Goal: Communication & Community: Ask a question

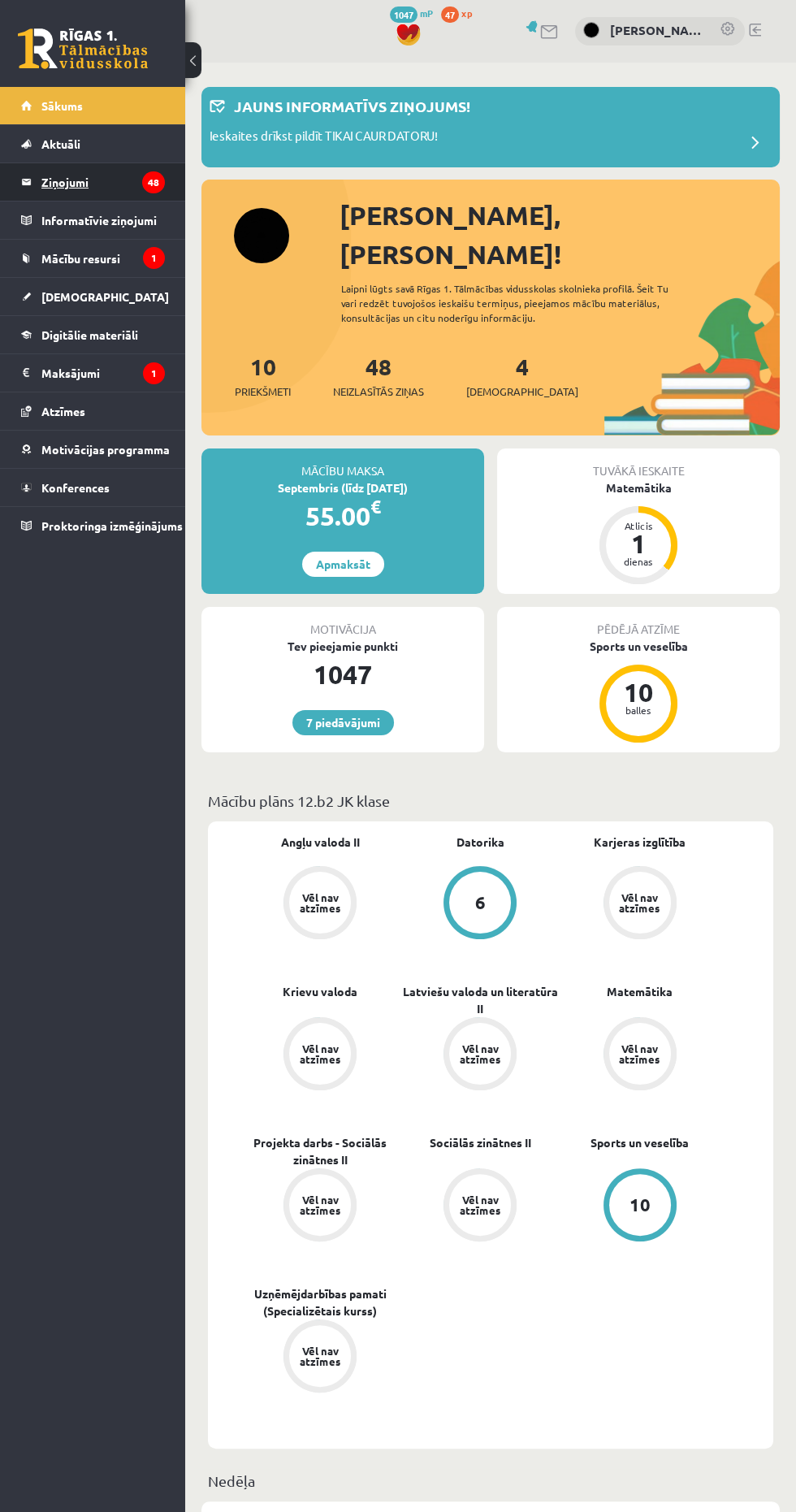
click at [57, 184] on legend "Ziņojumi 48" at bounding box center [103, 182] width 124 height 37
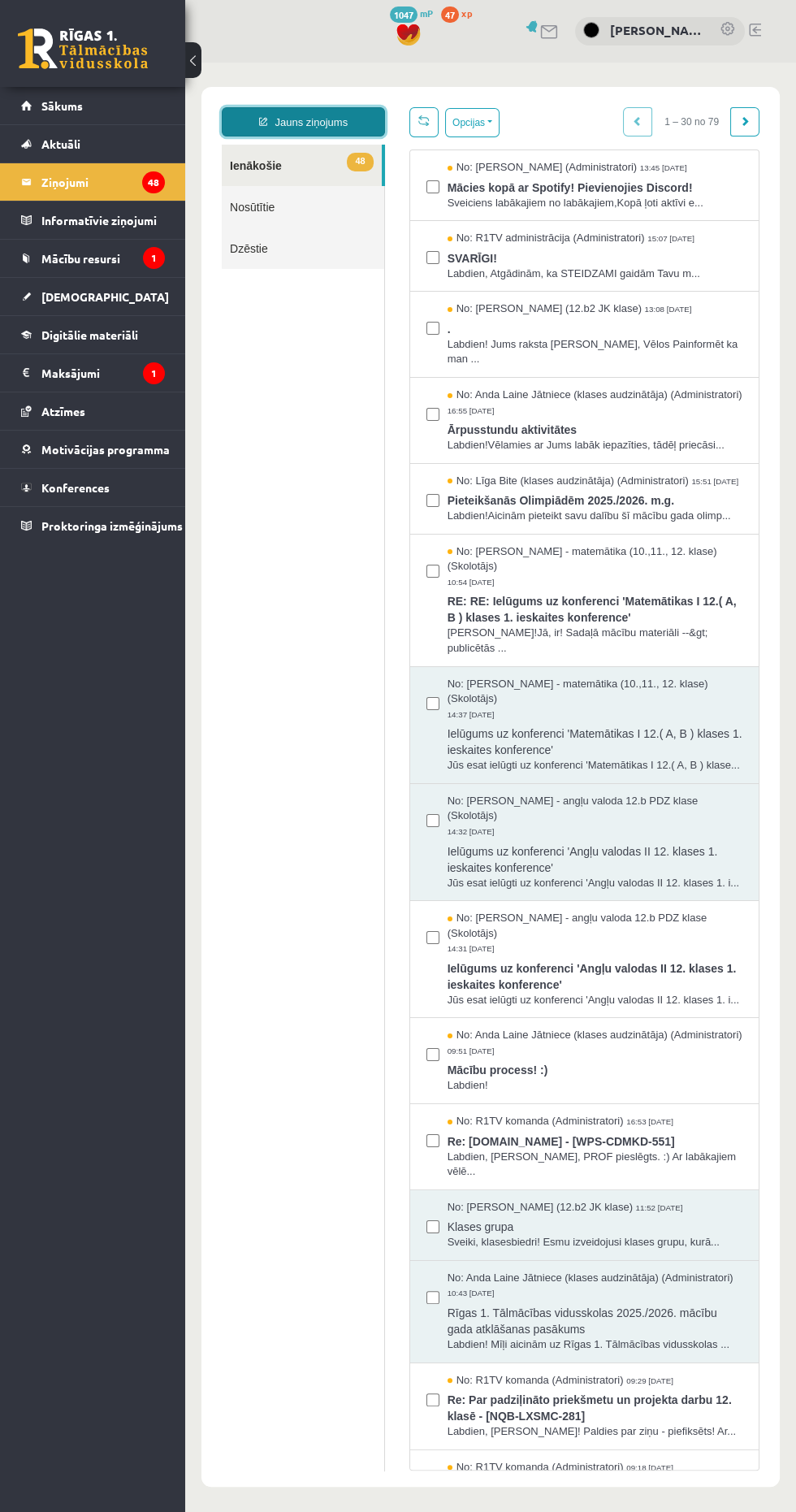
click at [260, 121] on icon at bounding box center [263, 121] width 9 height 9
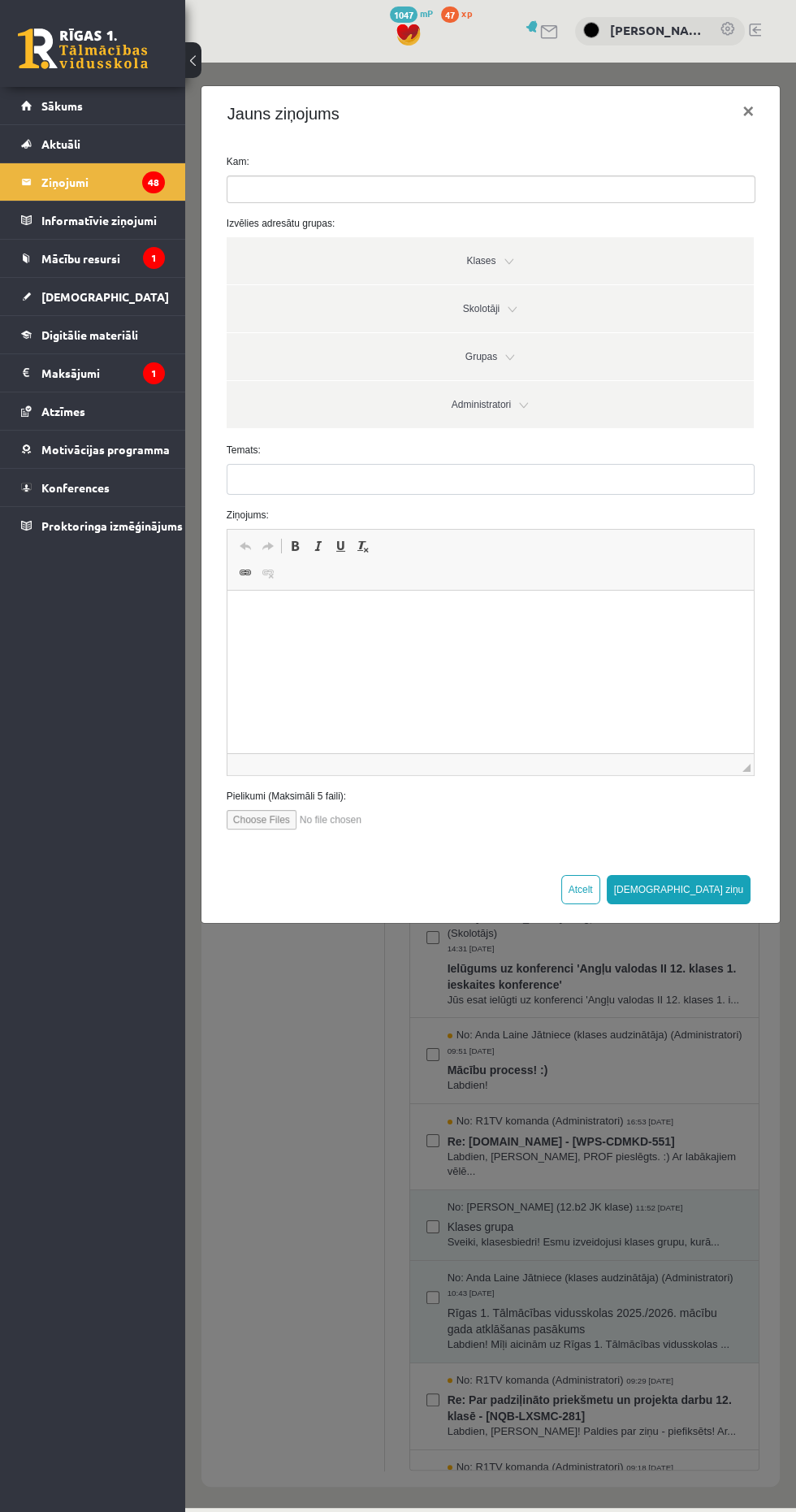
click at [265, 188] on input "search" at bounding box center [256, 189] width 57 height 26
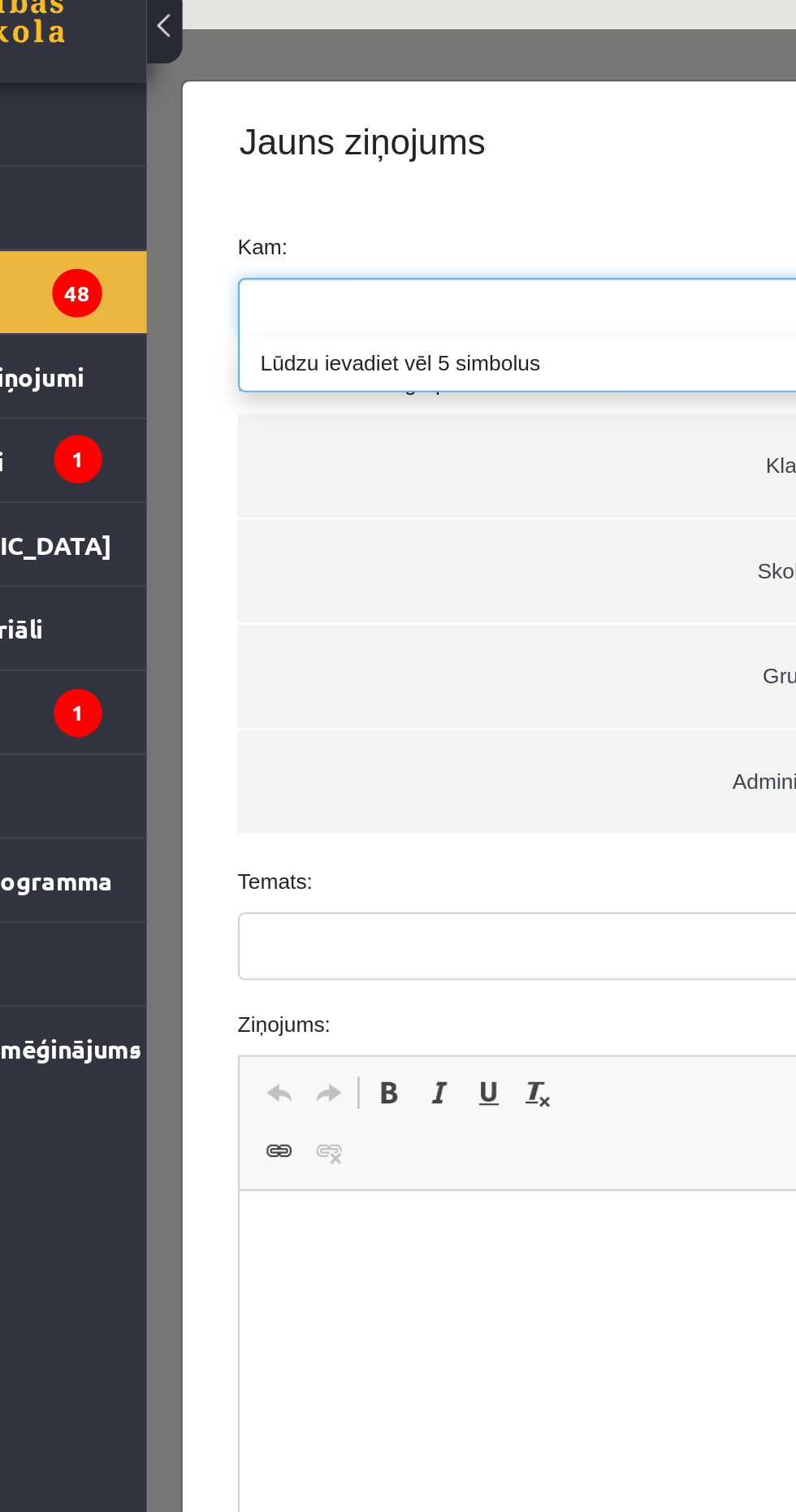
click at [242, 96] on div "Jauns ziņojums ×" at bounding box center [452, 80] width 579 height 55
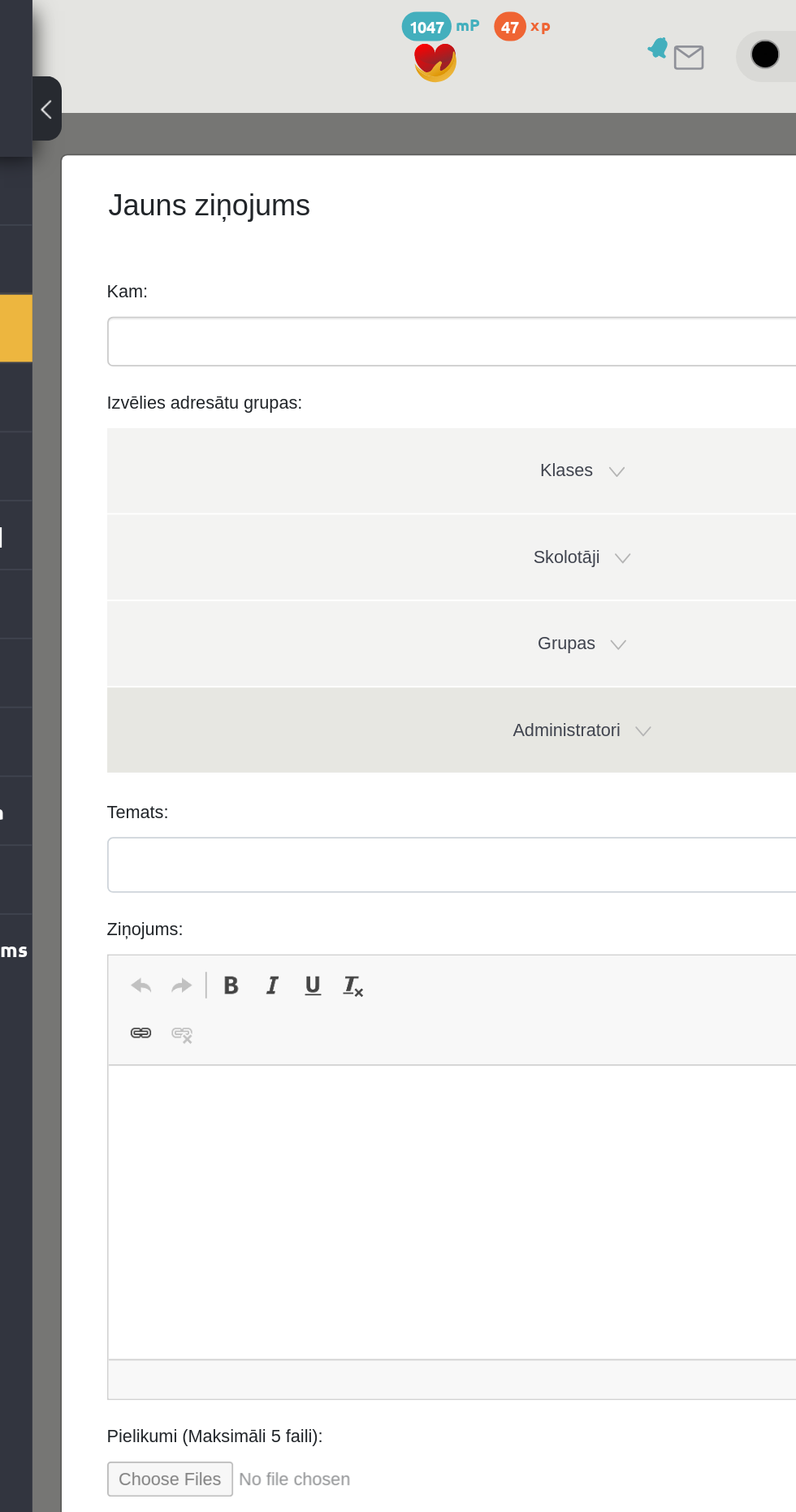
click at [297, 456] on link "Administratori" at bounding box center [337, 453] width 528 height 47
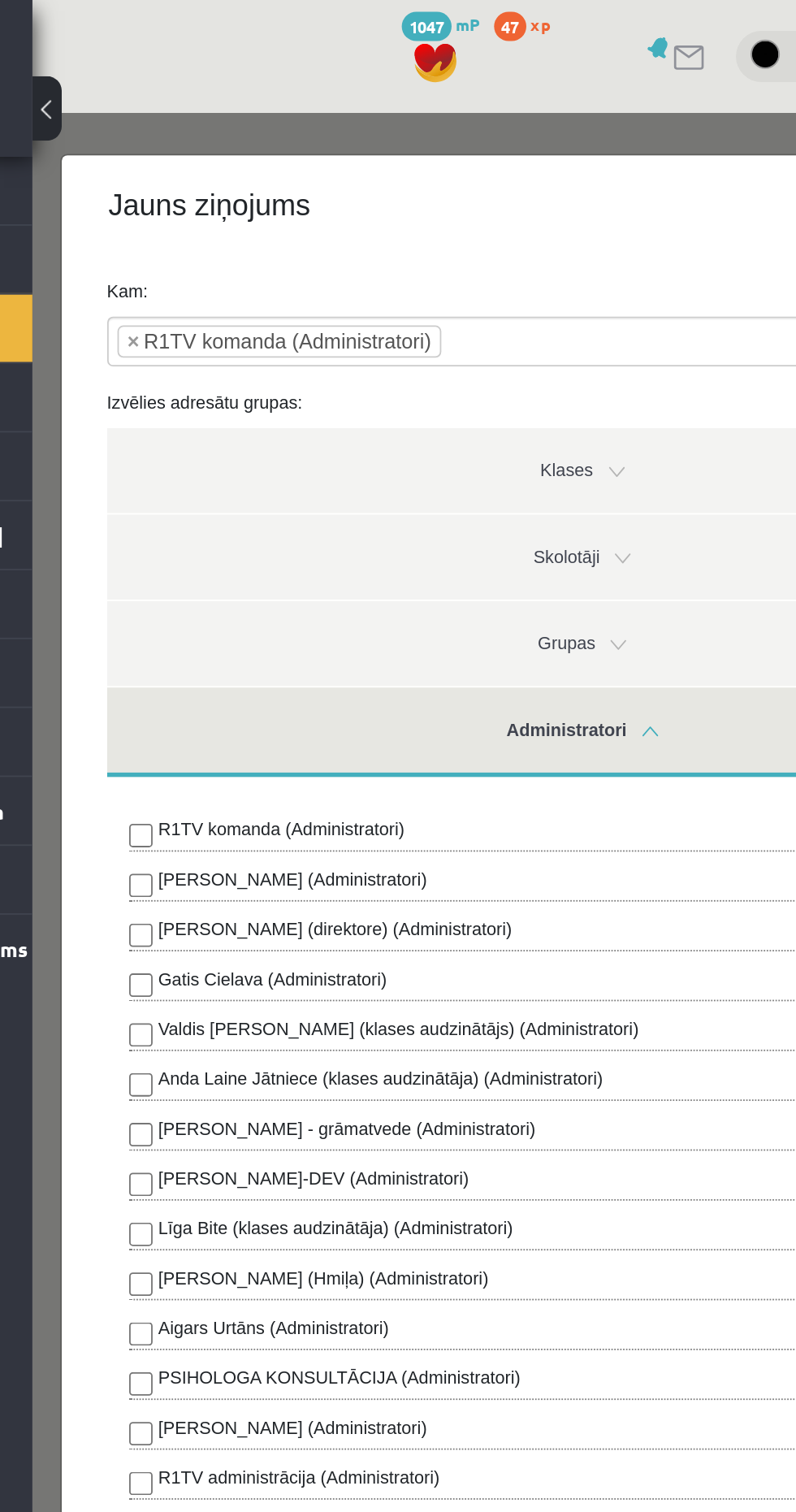
click at [164, 455] on link "Administratori" at bounding box center [337, 455] width 528 height 49
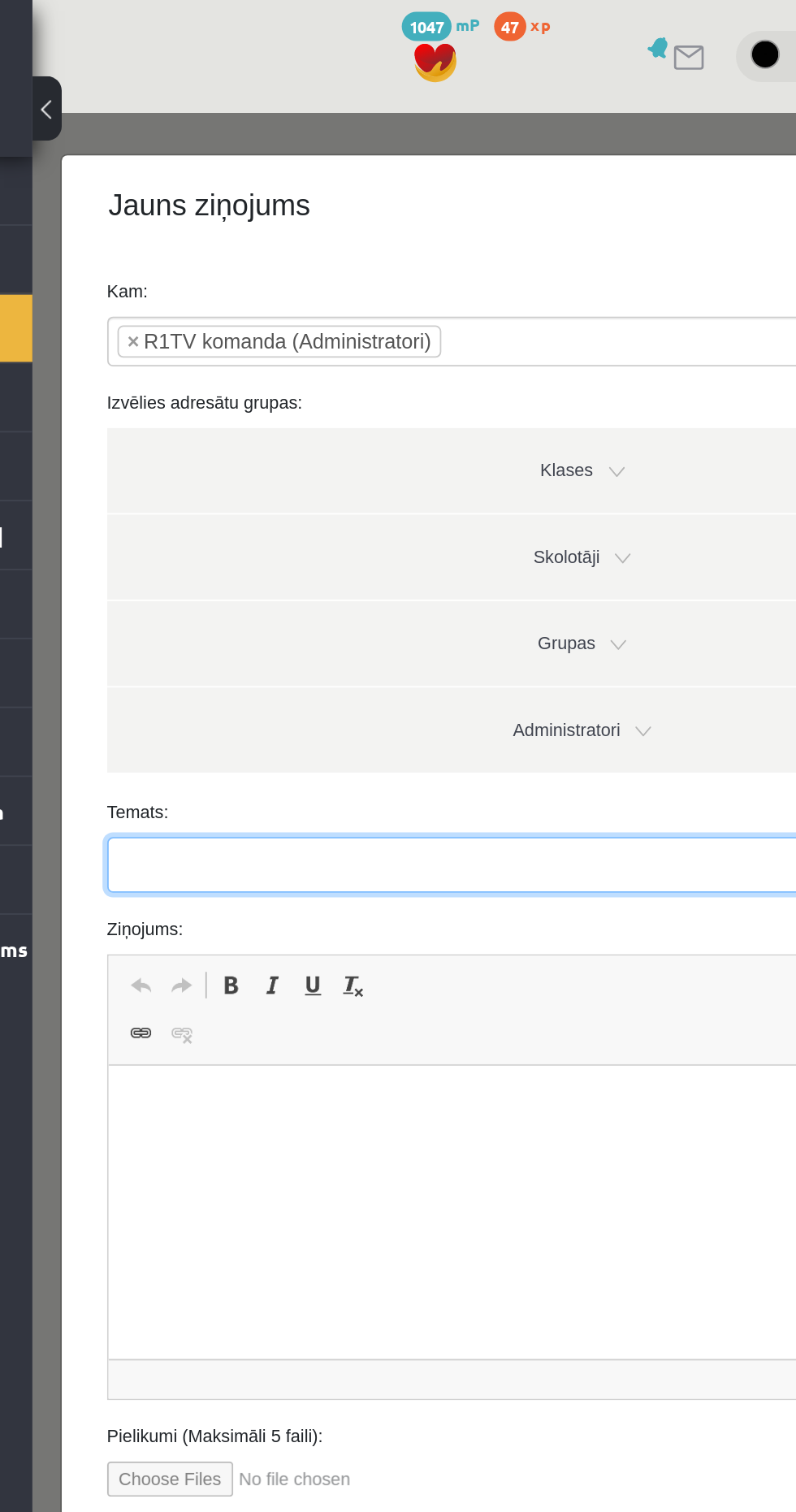
click at [107, 532] on input "Temats:" at bounding box center [337, 529] width 528 height 31
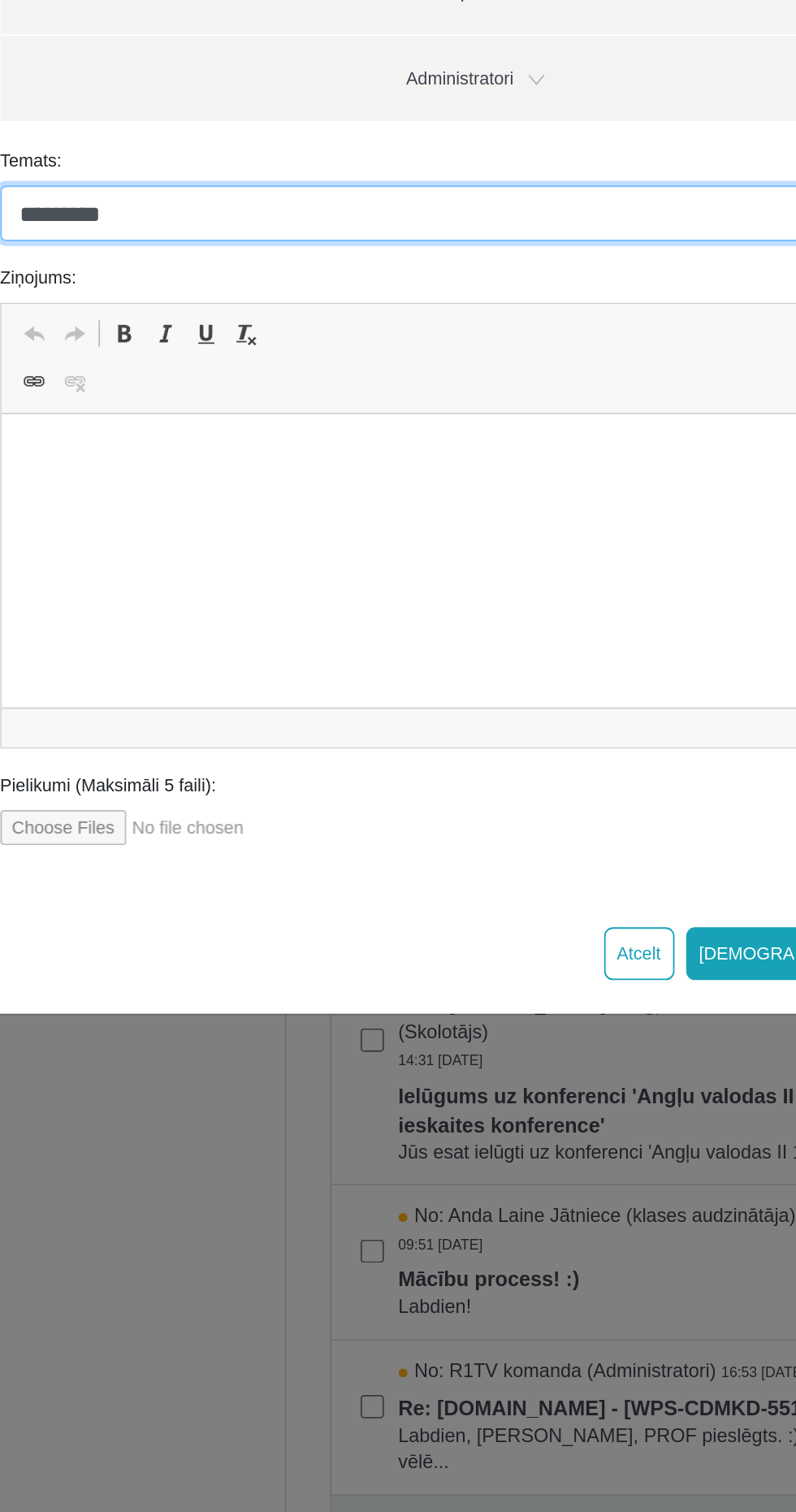
type input "********"
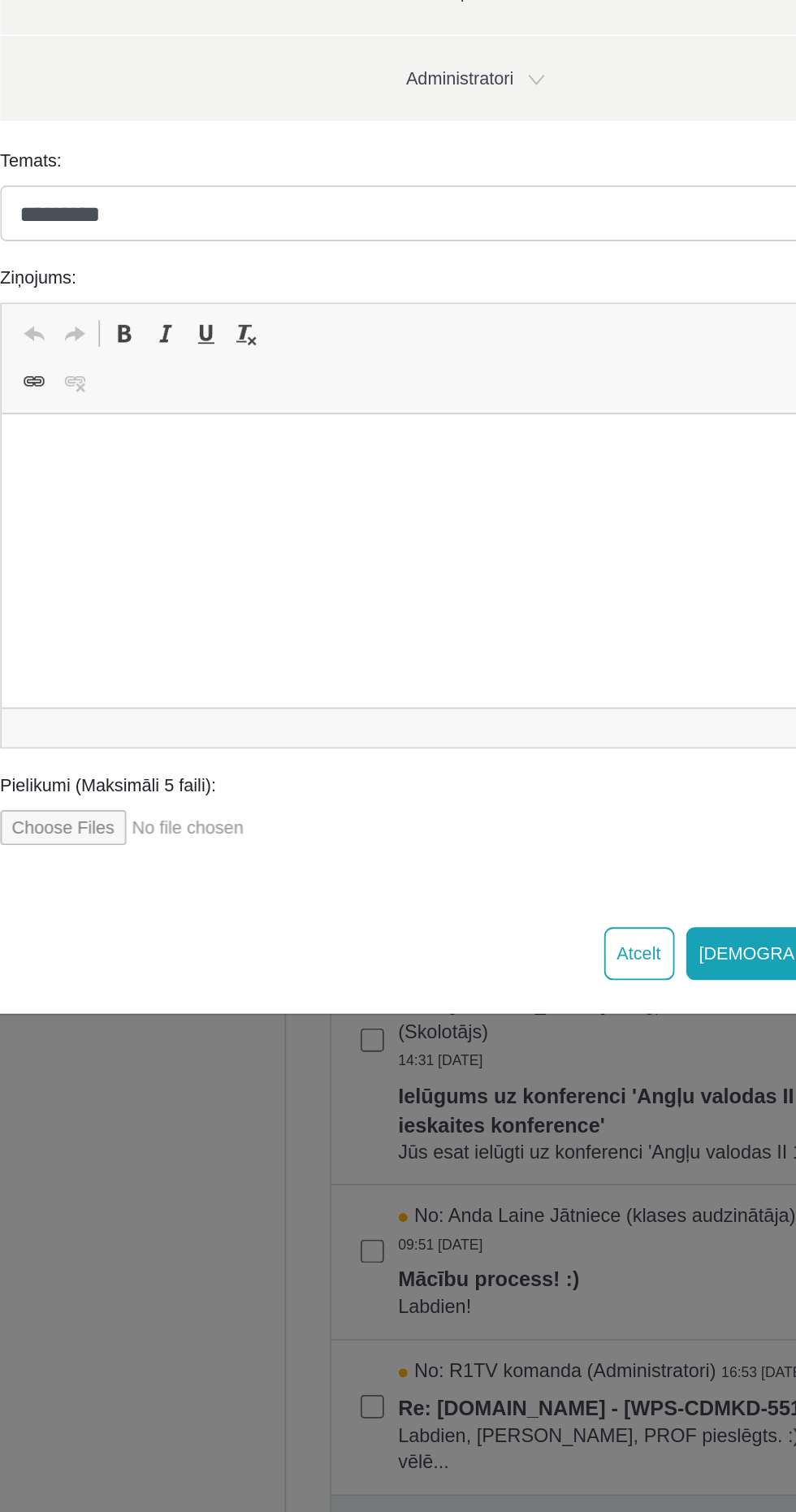
click at [101, 463] on html at bounding box center [264, 439] width 527 height 49
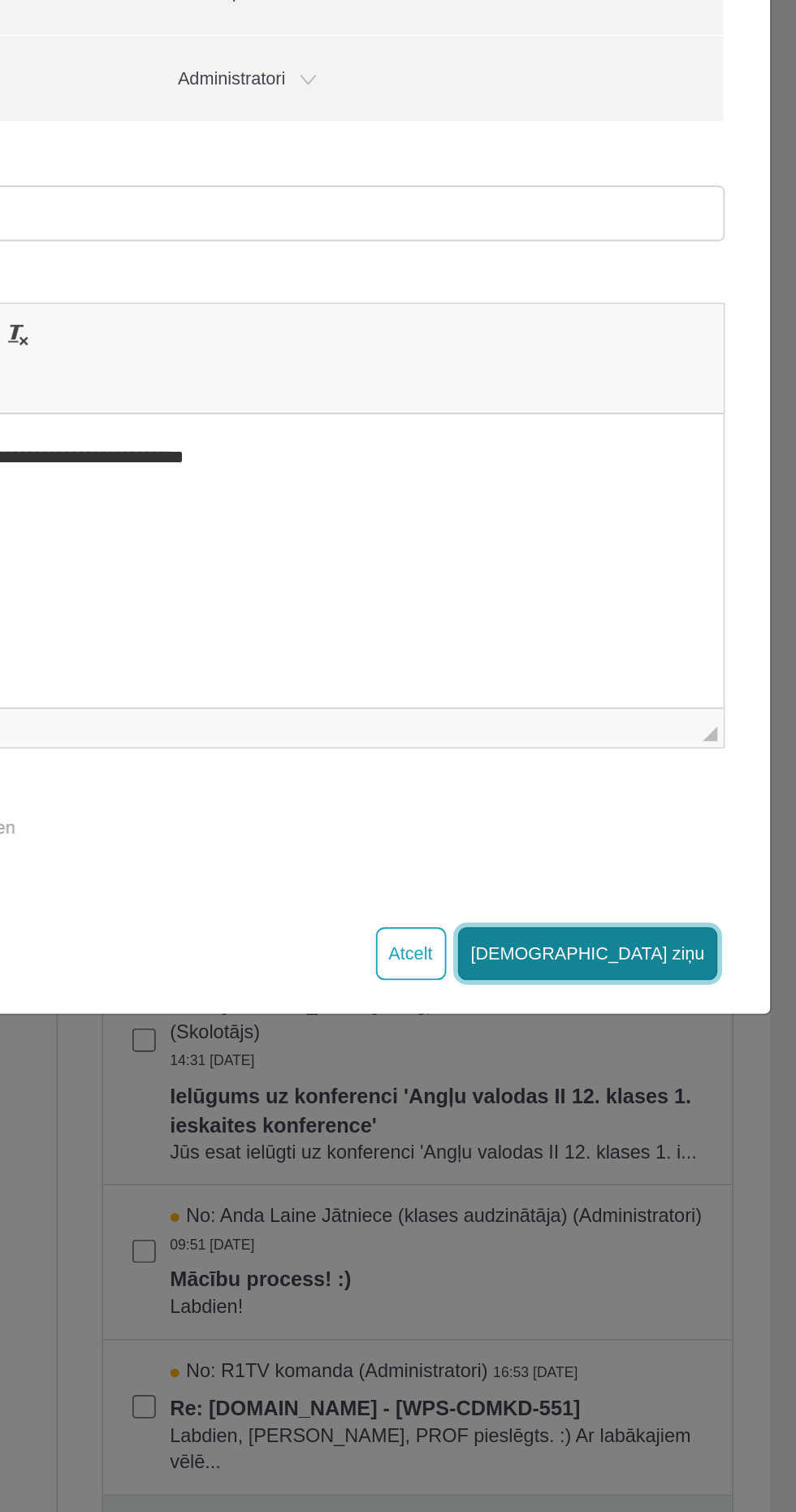
click at [244, 286] on button "[DEMOGRAPHIC_DATA] ziņu" at bounding box center [192, 288] width 145 height 29
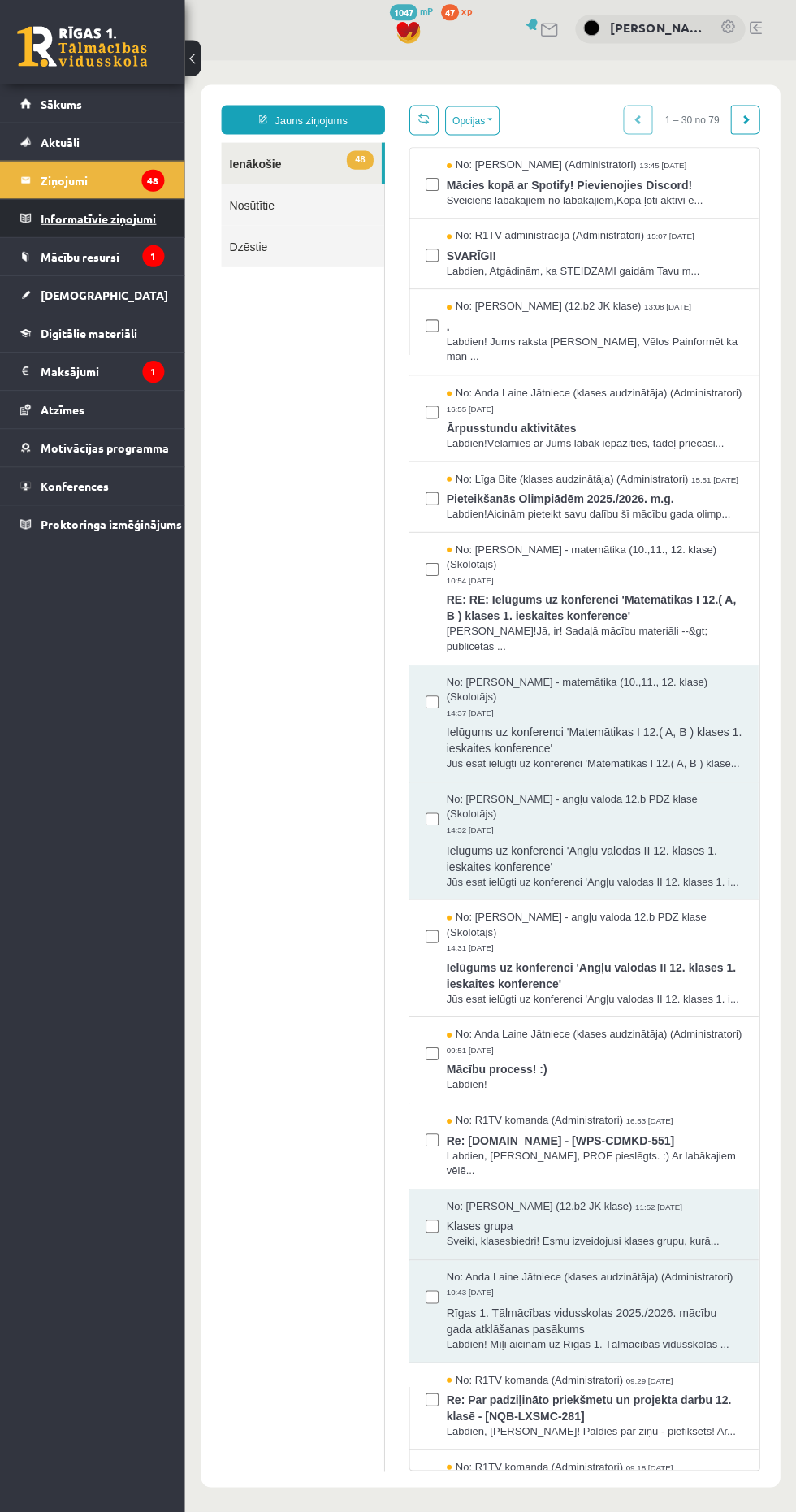
click at [28, 236] on link "Informatīvie ziņojumi 1" at bounding box center [93, 220] width 144 height 37
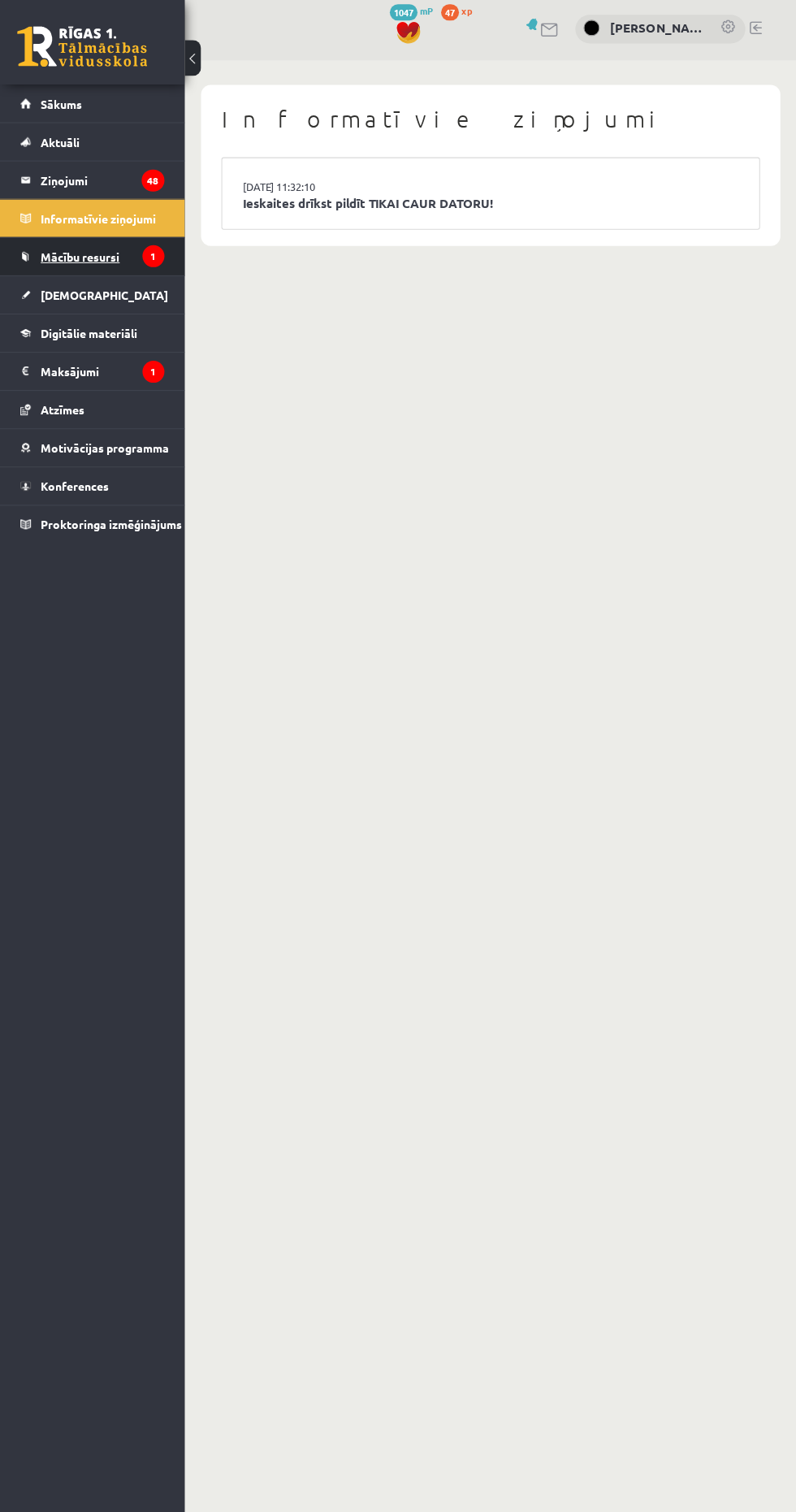
click at [49, 270] on link "Mācību resursi" at bounding box center [93, 258] width 144 height 37
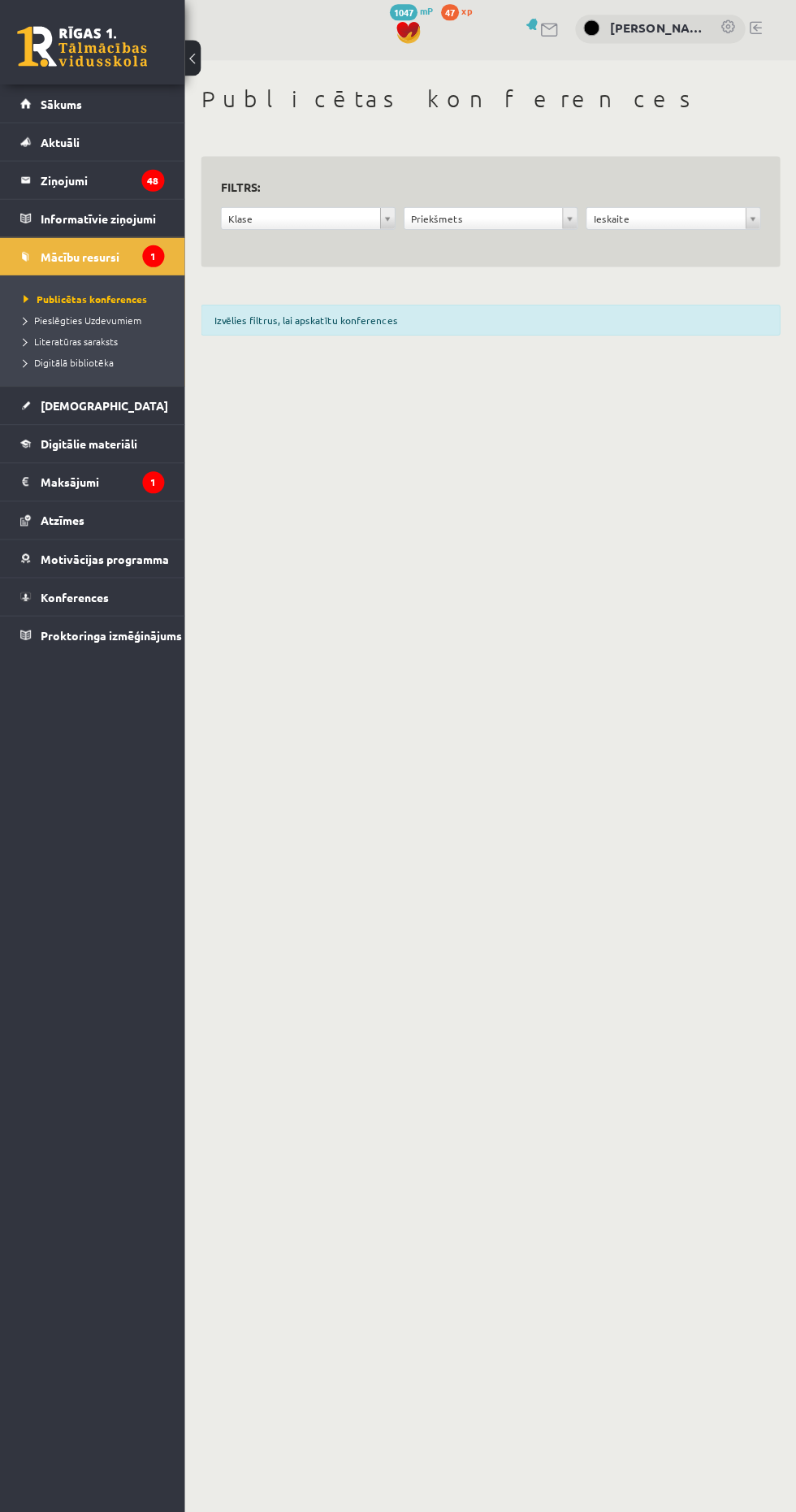
click at [271, 340] on div "Izvēlies filtrus, lai apskatītu konferences" at bounding box center [490, 326] width 579 height 41
click at [49, 135] on link "Aktuāli" at bounding box center [93, 144] width 144 height 37
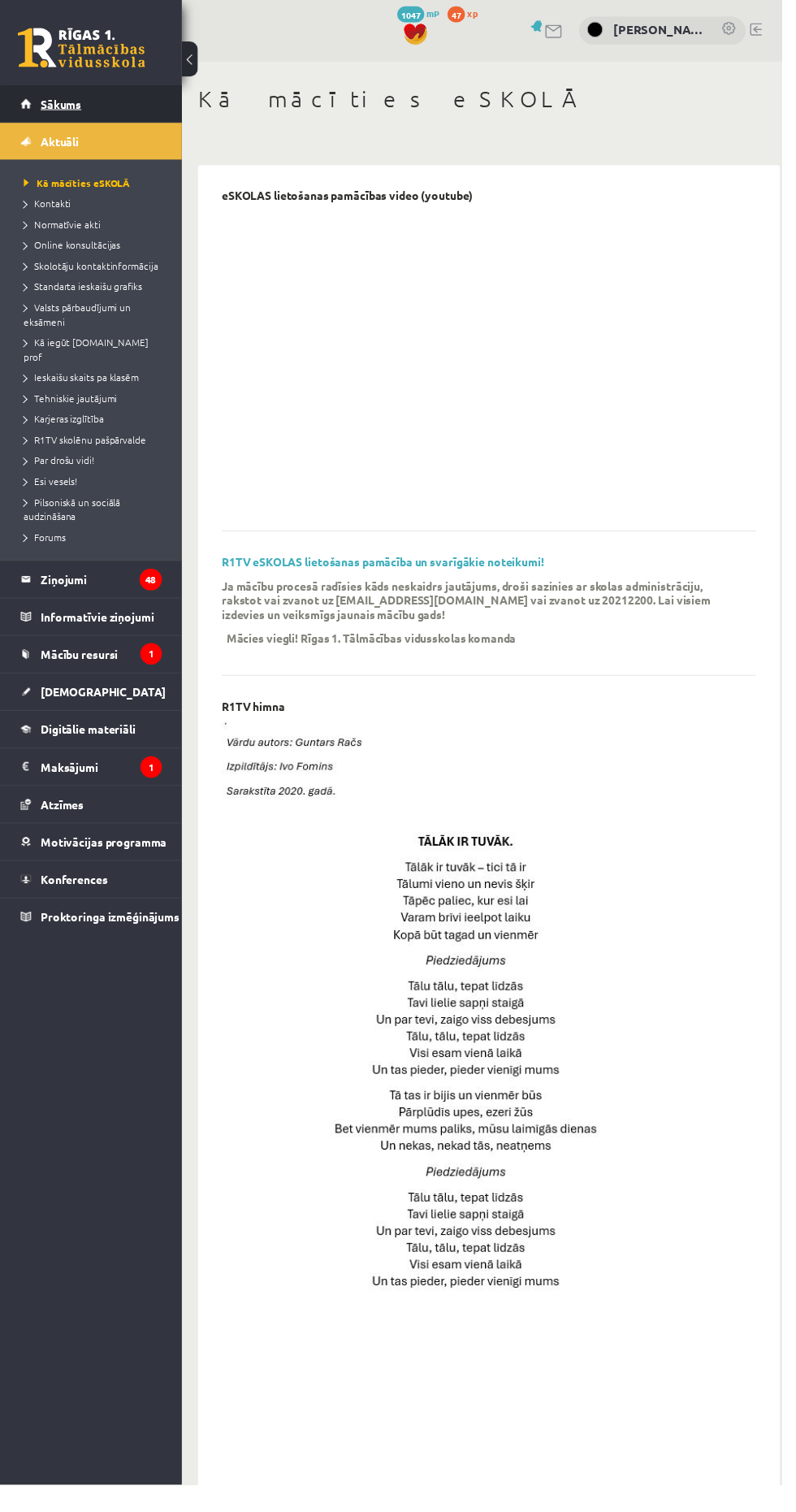
click at [40, 101] on link "Sākums" at bounding box center [93, 106] width 144 height 37
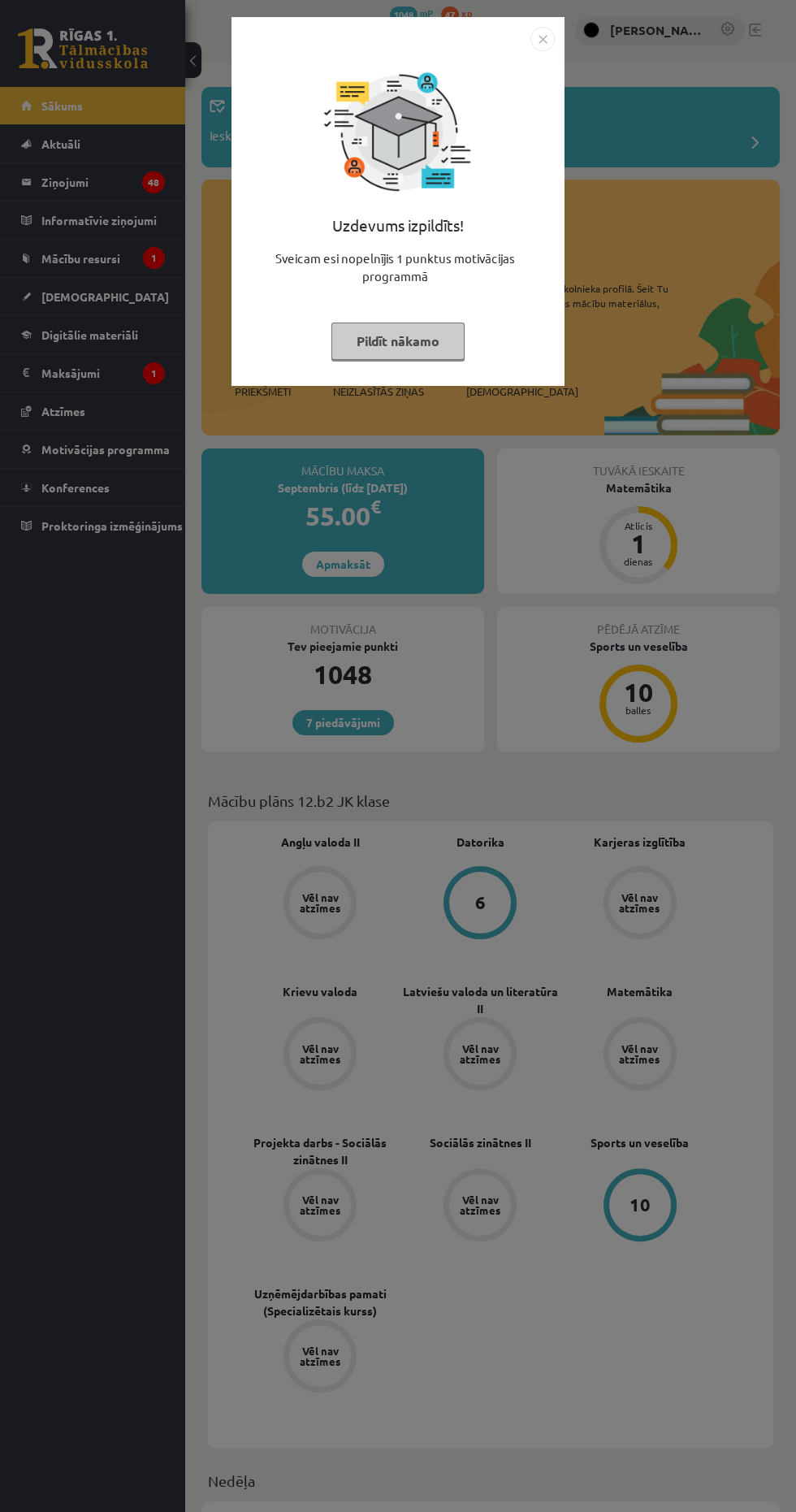
click at [364, 342] on button "Pildīt nākamo" at bounding box center [398, 342] width 133 height 37
